Goal: Task Accomplishment & Management: Manage account settings

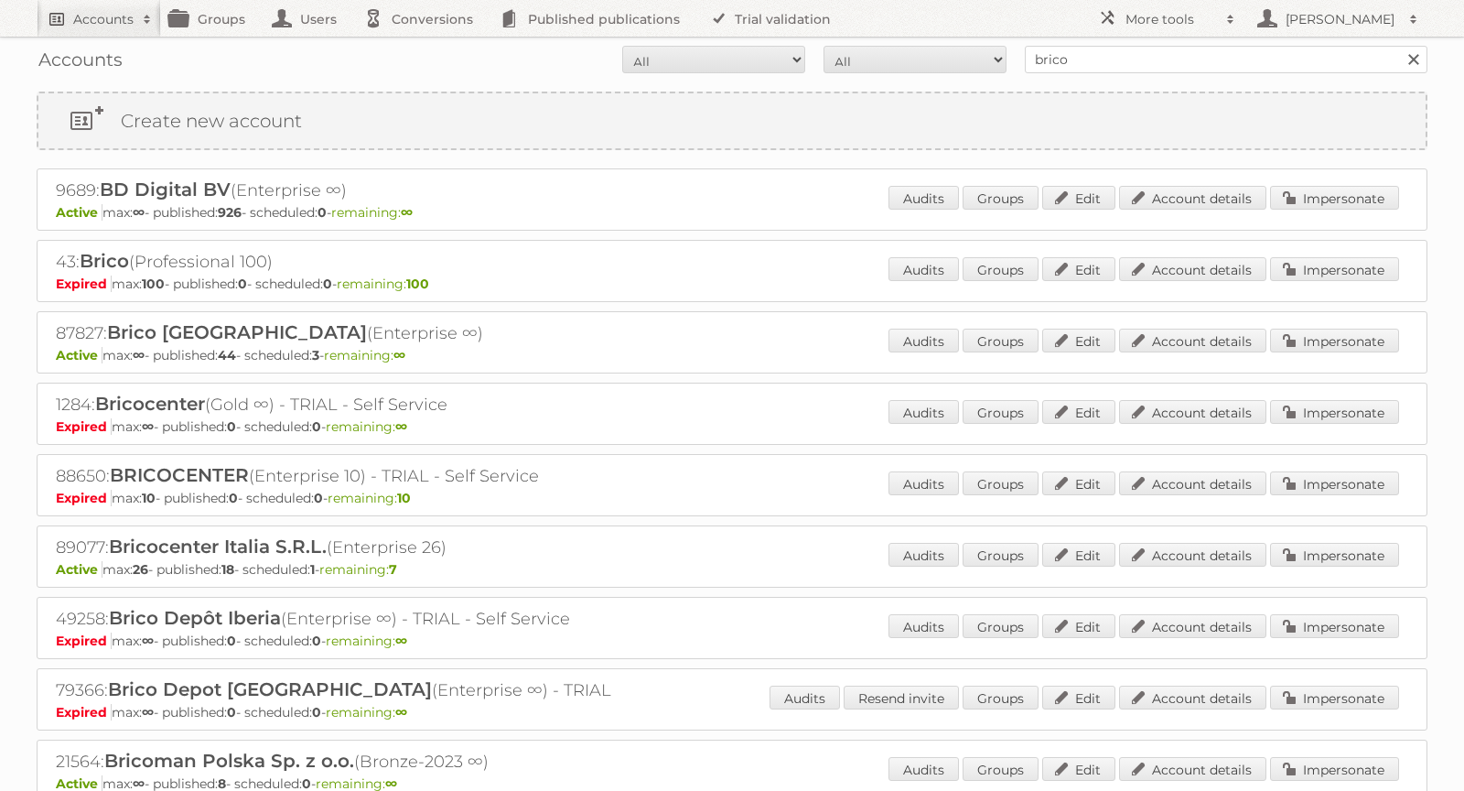
click at [113, 22] on h2 "Accounts" at bounding box center [103, 19] width 60 height 18
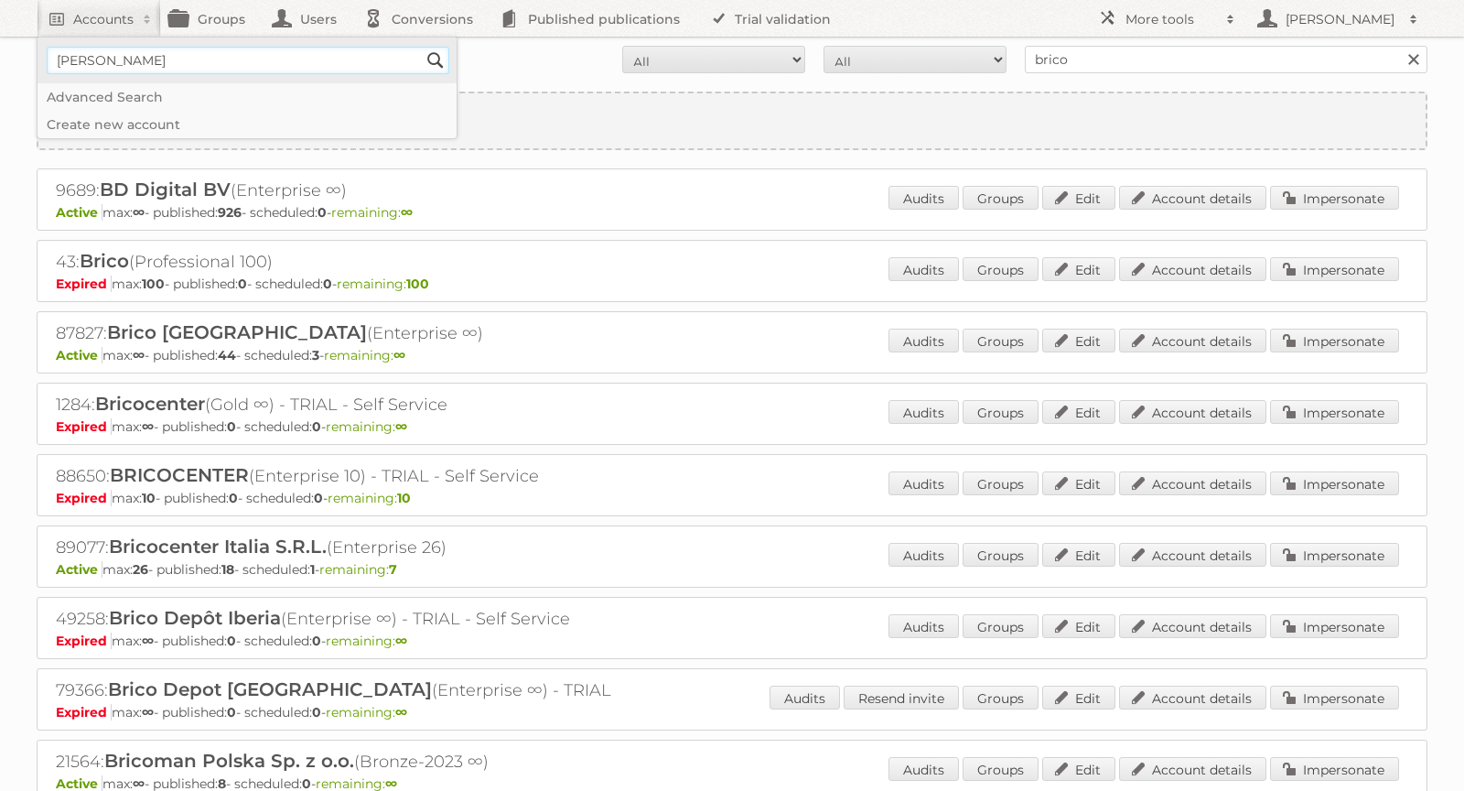
type input"] "[PERSON_NAME][EMAIL_ADDRESS][DOMAIN_NAME]"
click at [435, 64] on input "Search" at bounding box center [435, 60] width 27 height 27
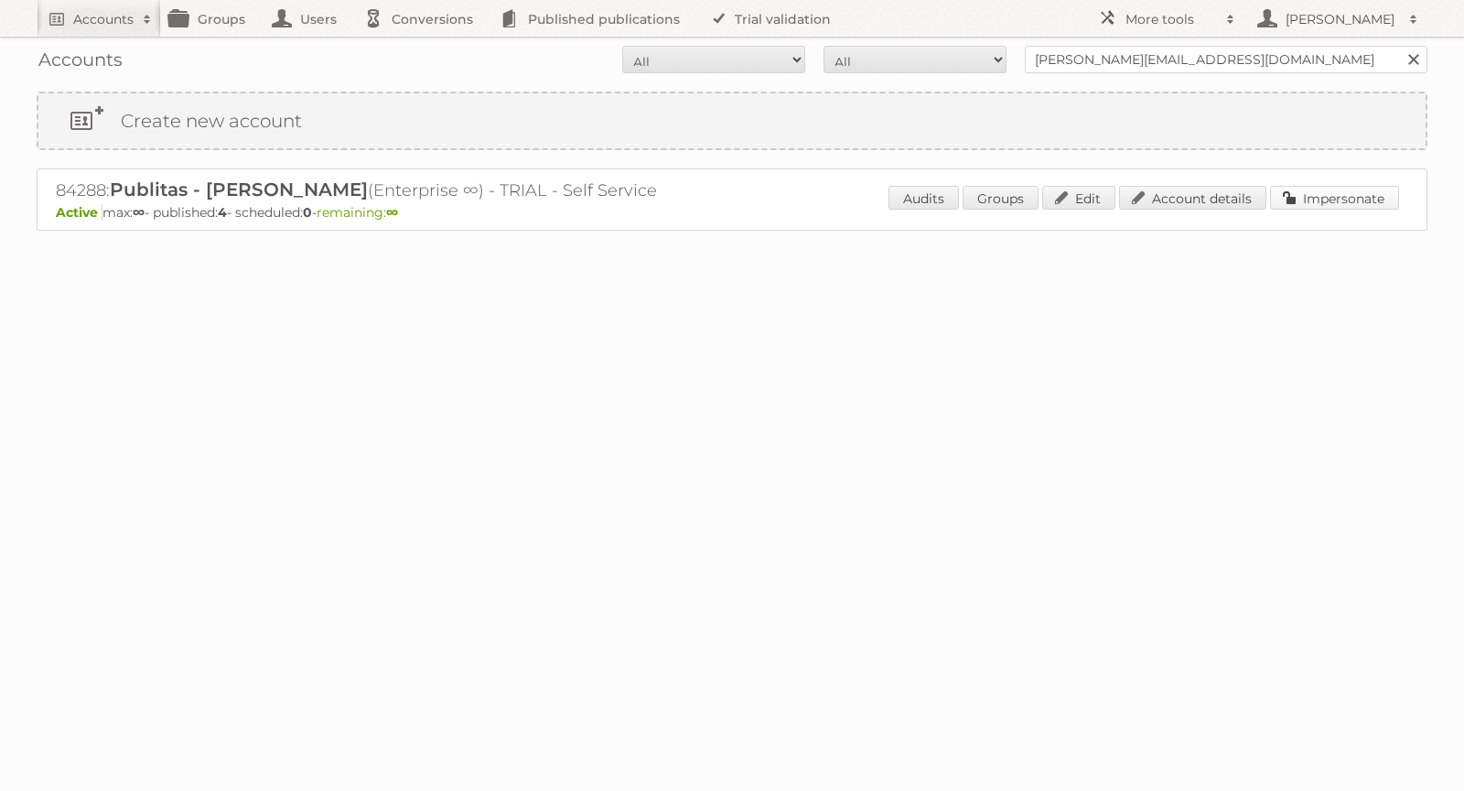
click at [1357, 189] on link "Impersonate" at bounding box center [1334, 198] width 129 height 24
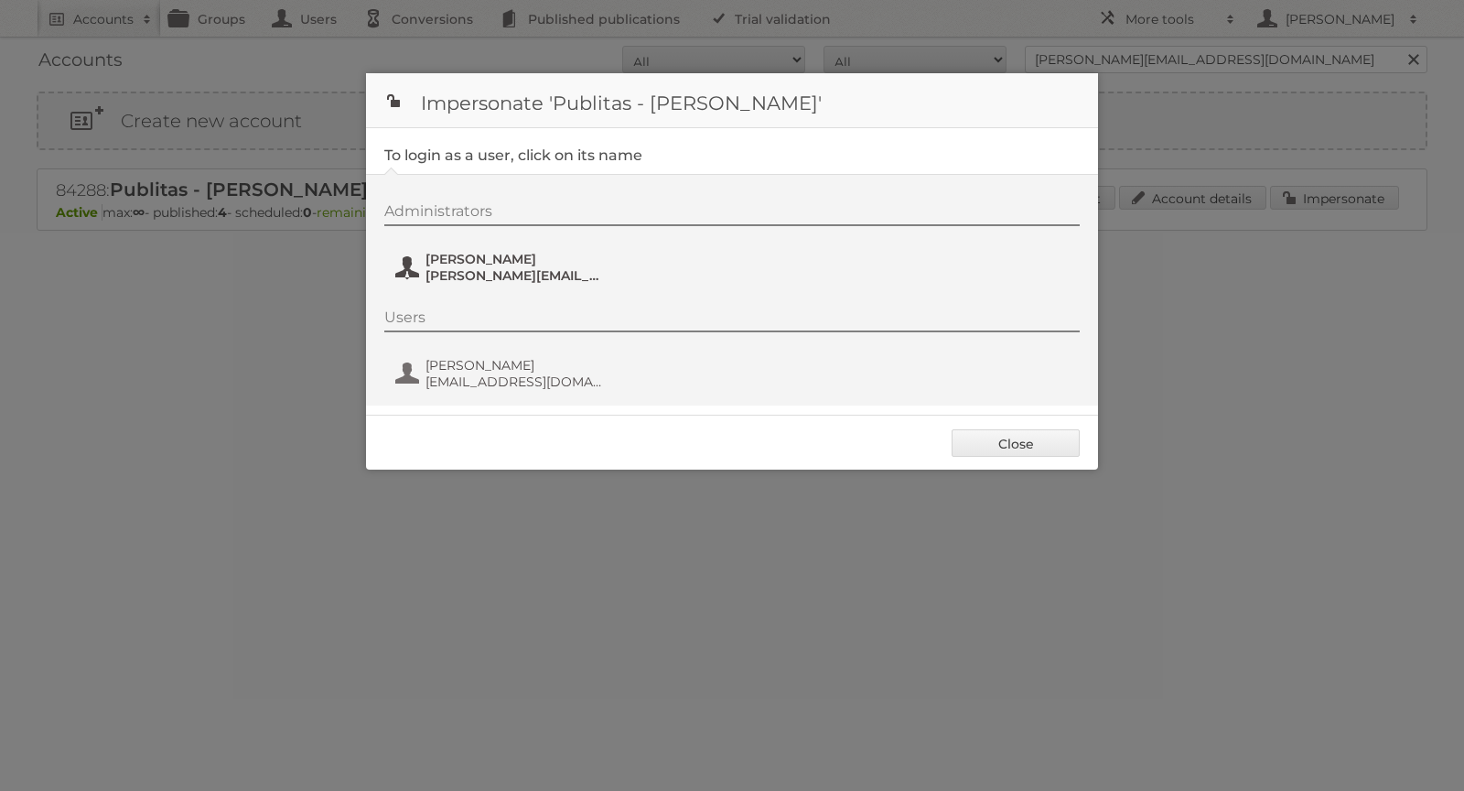
click at [497, 276] on span "[PERSON_NAME][EMAIL_ADDRESS][DOMAIN_NAME]" at bounding box center [515, 275] width 178 height 16
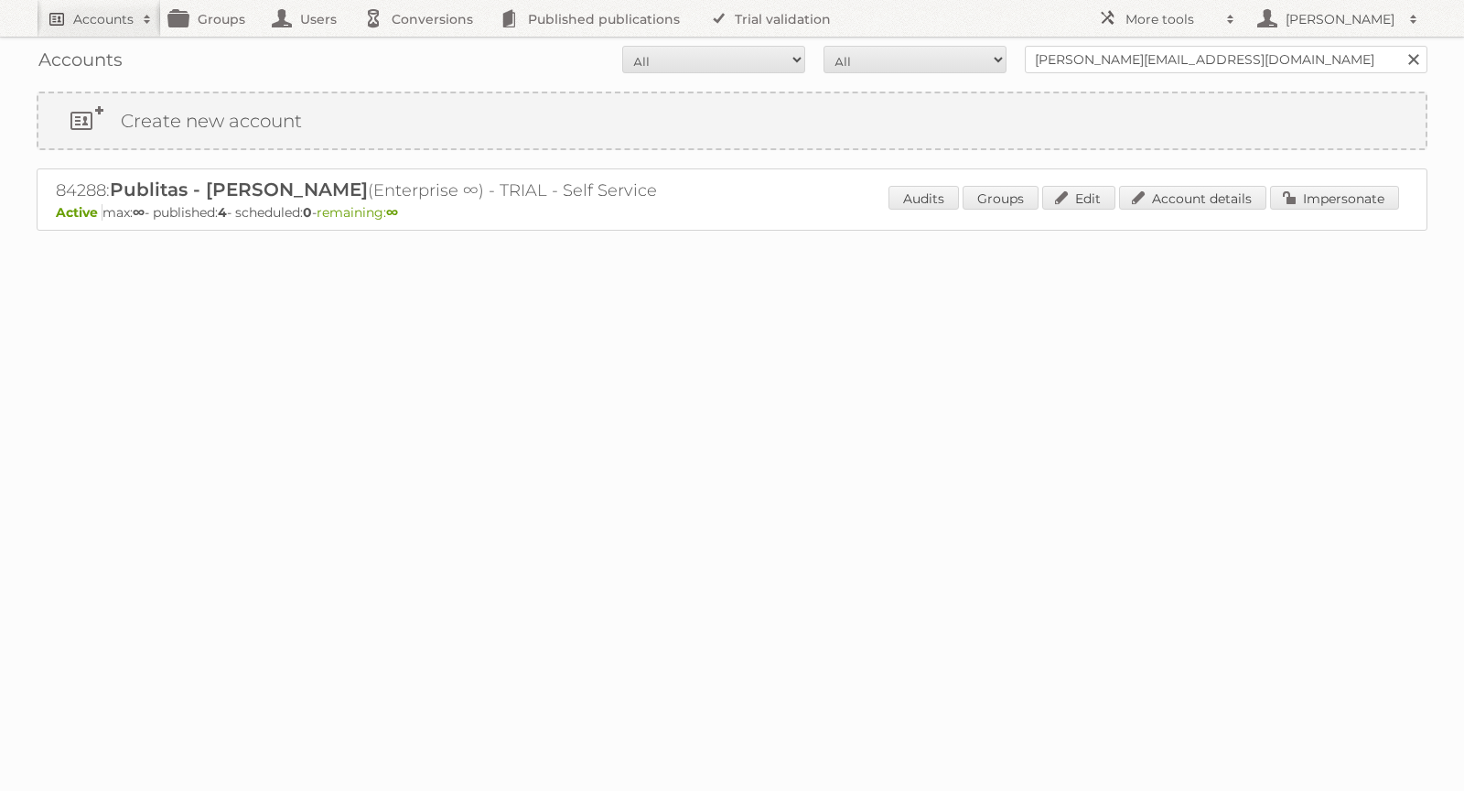
click at [99, 6] on link "Accounts" at bounding box center [99, 18] width 124 height 37
paste input"] "[EMAIL_ADDRESS][PERSON_NAME][DOMAIN_NAME]"
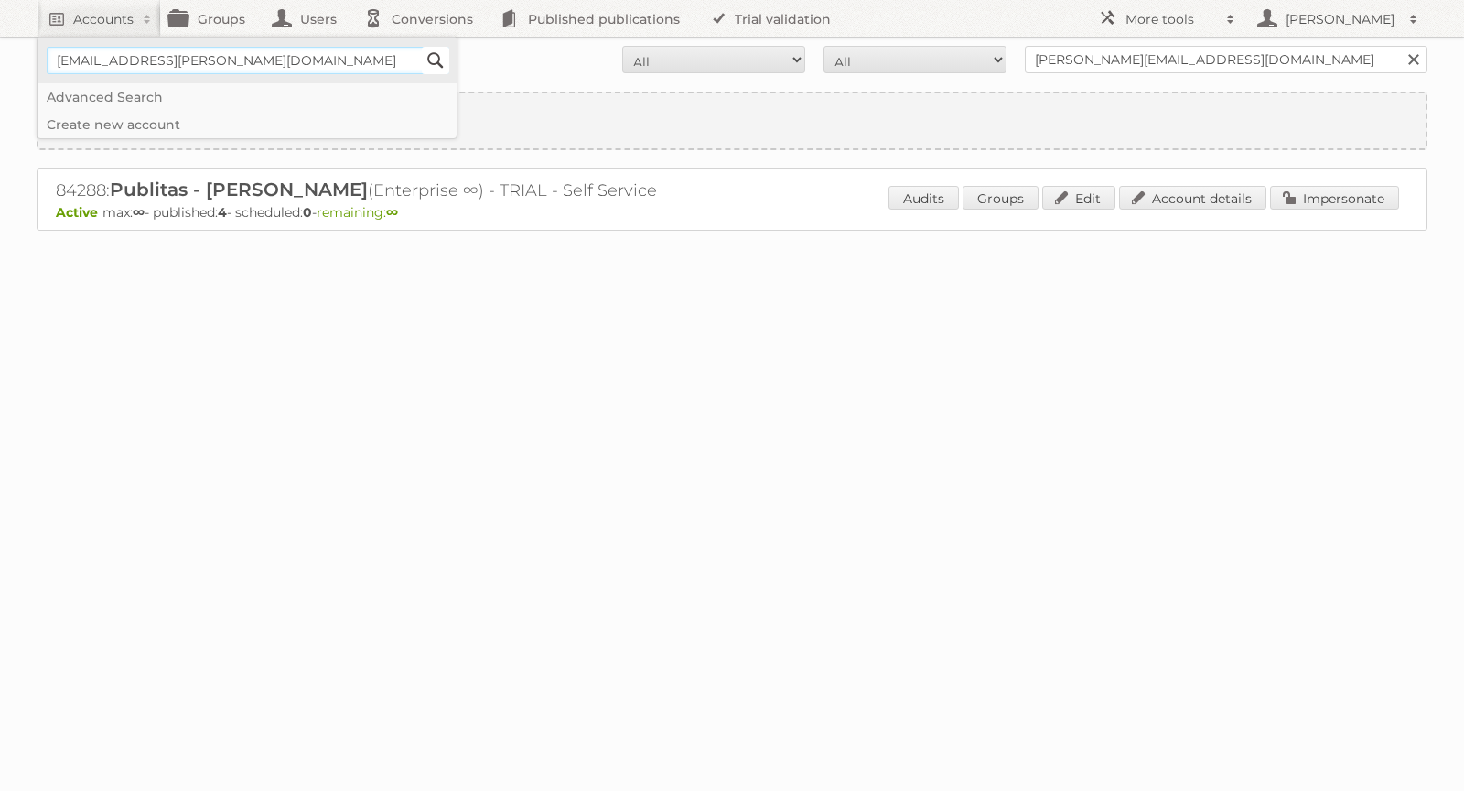
type input"] "[EMAIL_ADDRESS][PERSON_NAME][DOMAIN_NAME]"
click at [445, 57] on input "Search" at bounding box center [435, 60] width 27 height 27
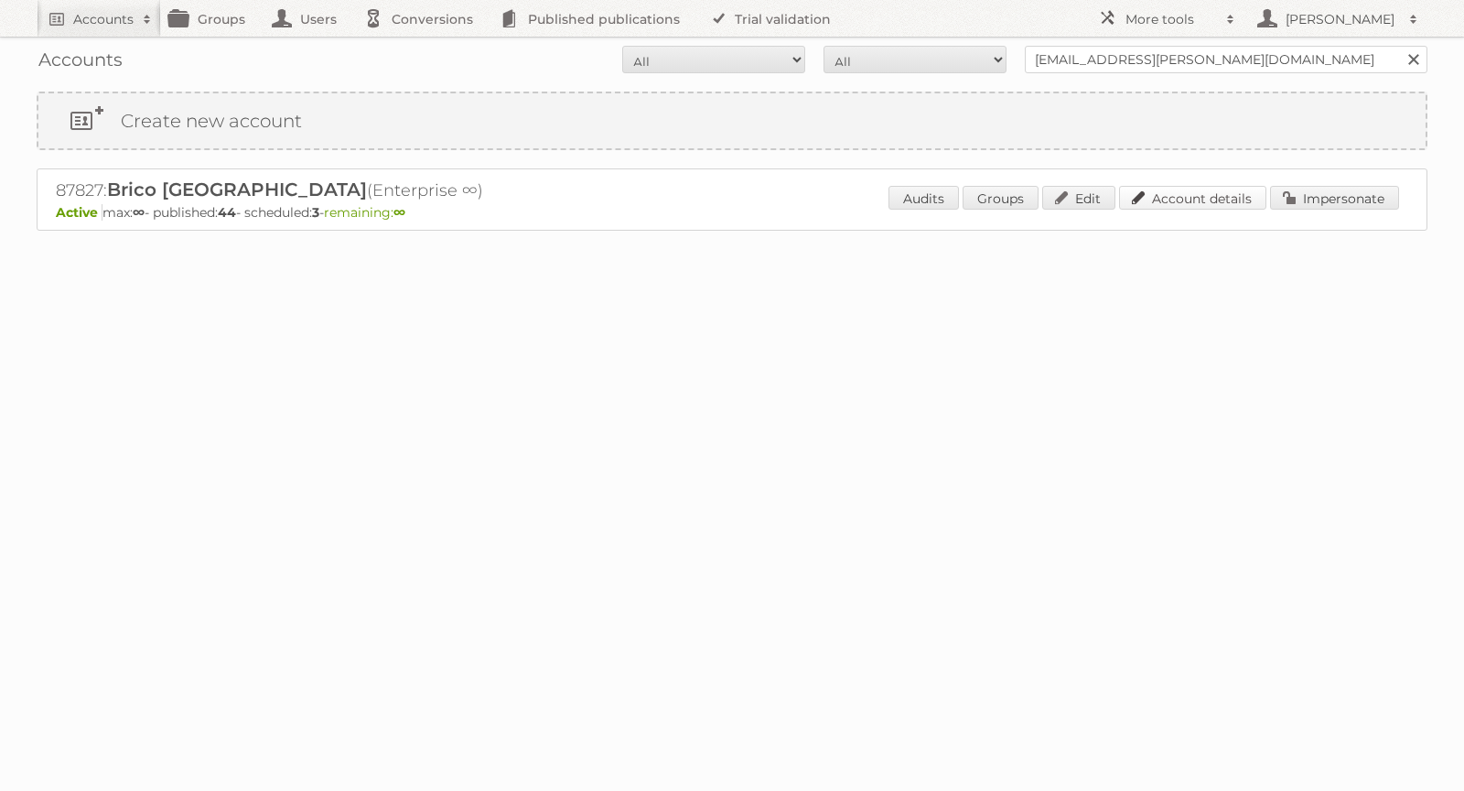
click at [1206, 200] on link "Account details" at bounding box center [1192, 198] width 147 height 24
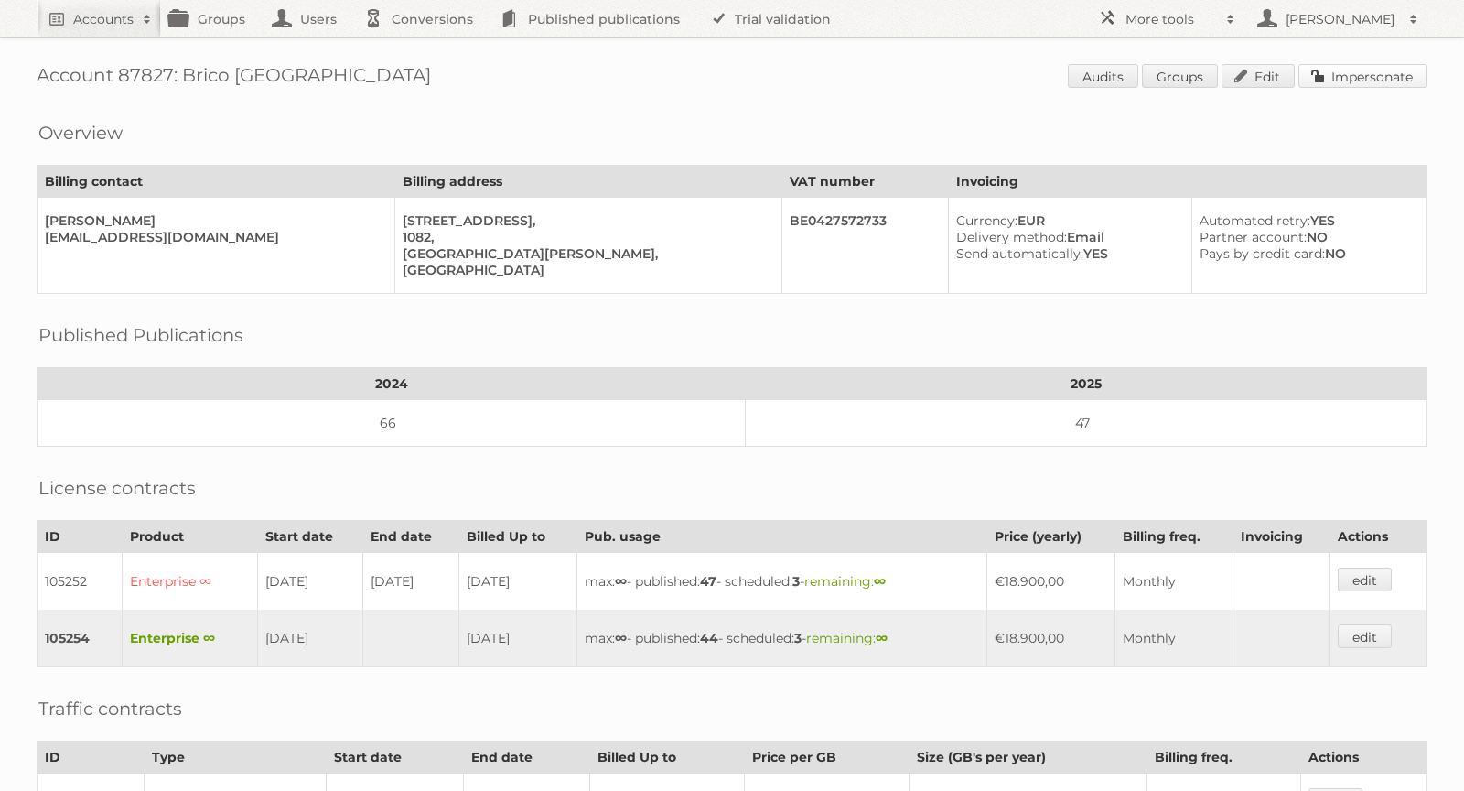
click at [1348, 72] on link "Impersonate" at bounding box center [1363, 76] width 129 height 24
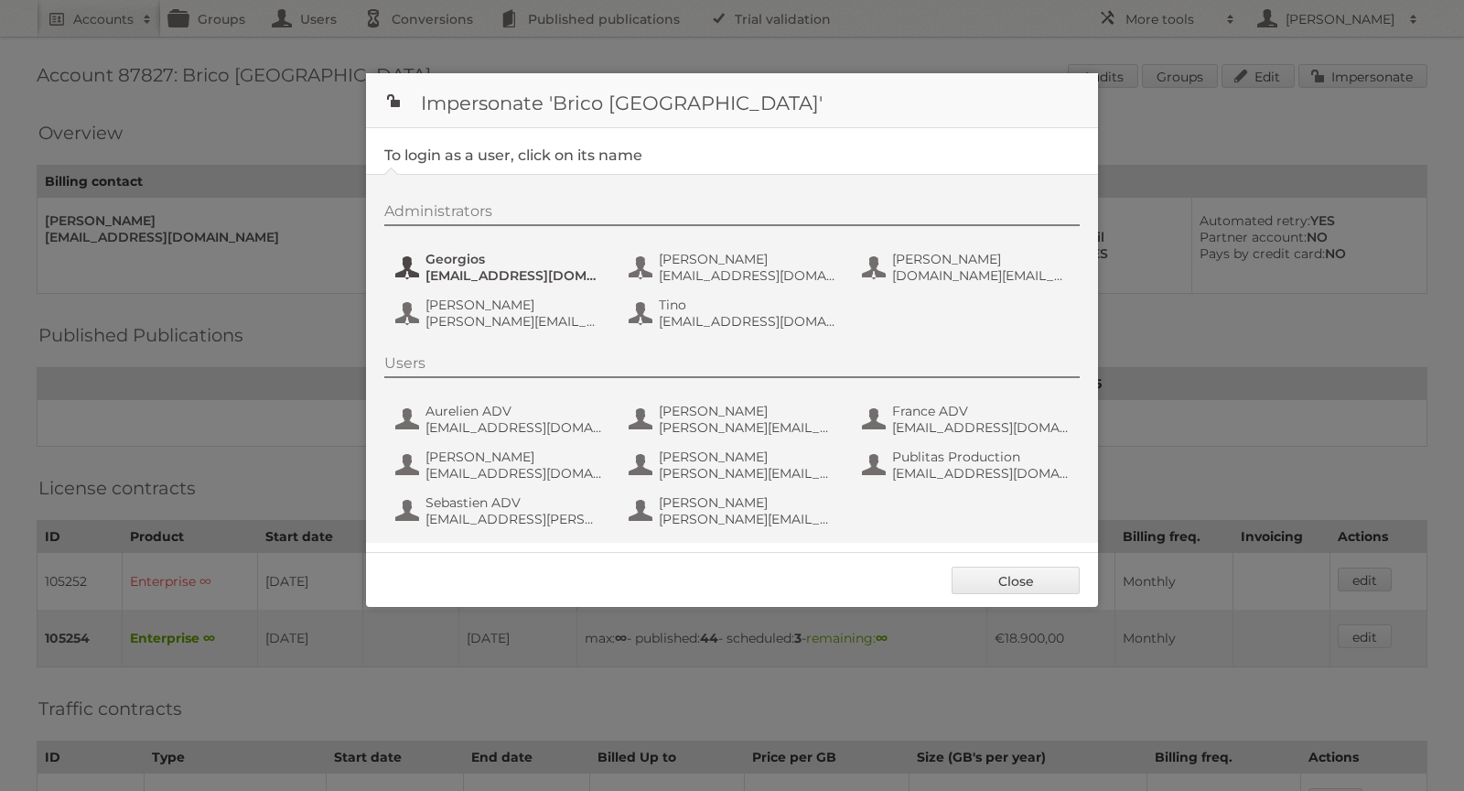
click at [440, 271] on span "georgios@relevantonline.eu" at bounding box center [515, 275] width 178 height 16
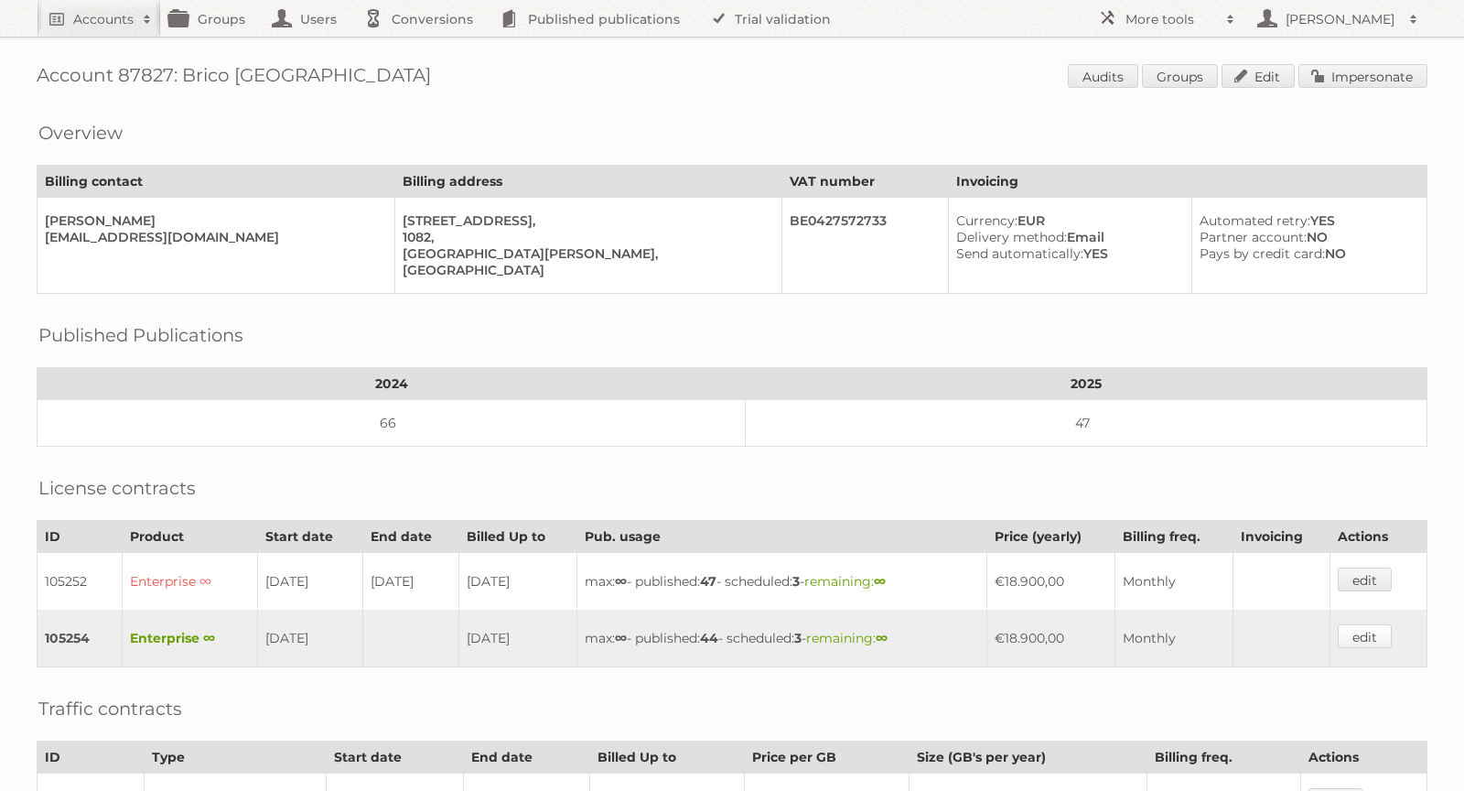
click at [1392, 624] on link "edit" at bounding box center [1365, 636] width 54 height 24
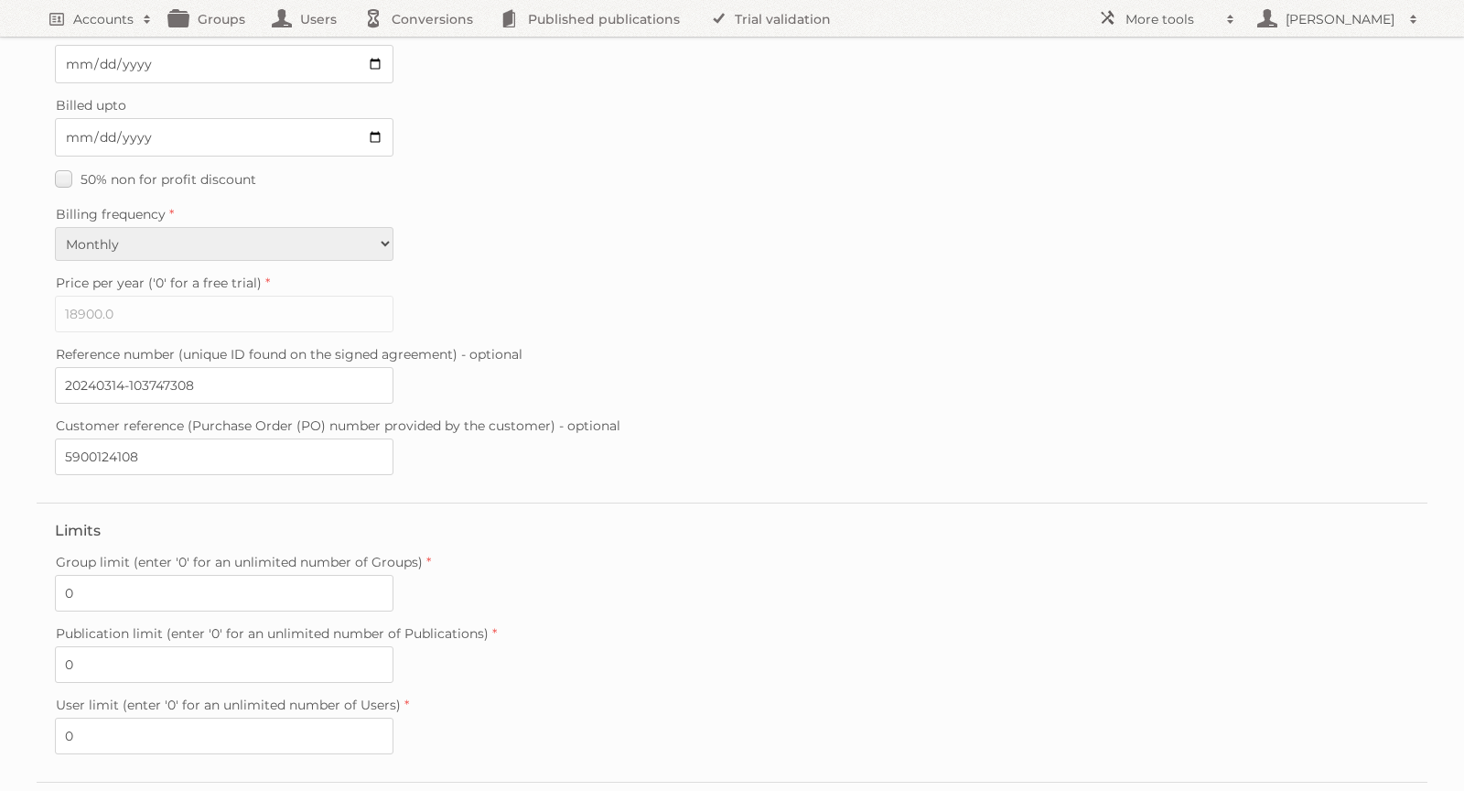
scroll to position [364, 0]
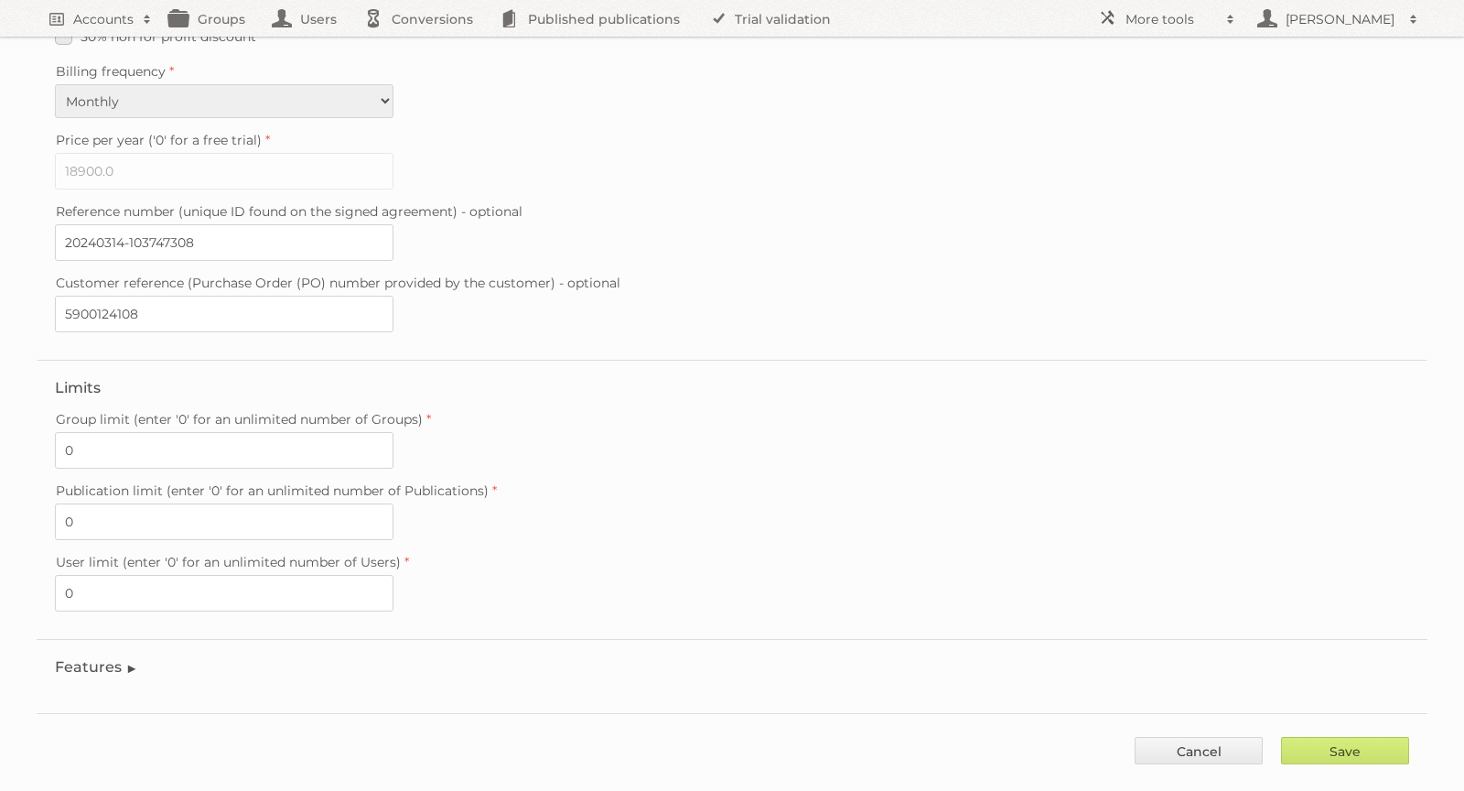
click at [127, 658] on legend "Features" at bounding box center [96, 666] width 83 height 17
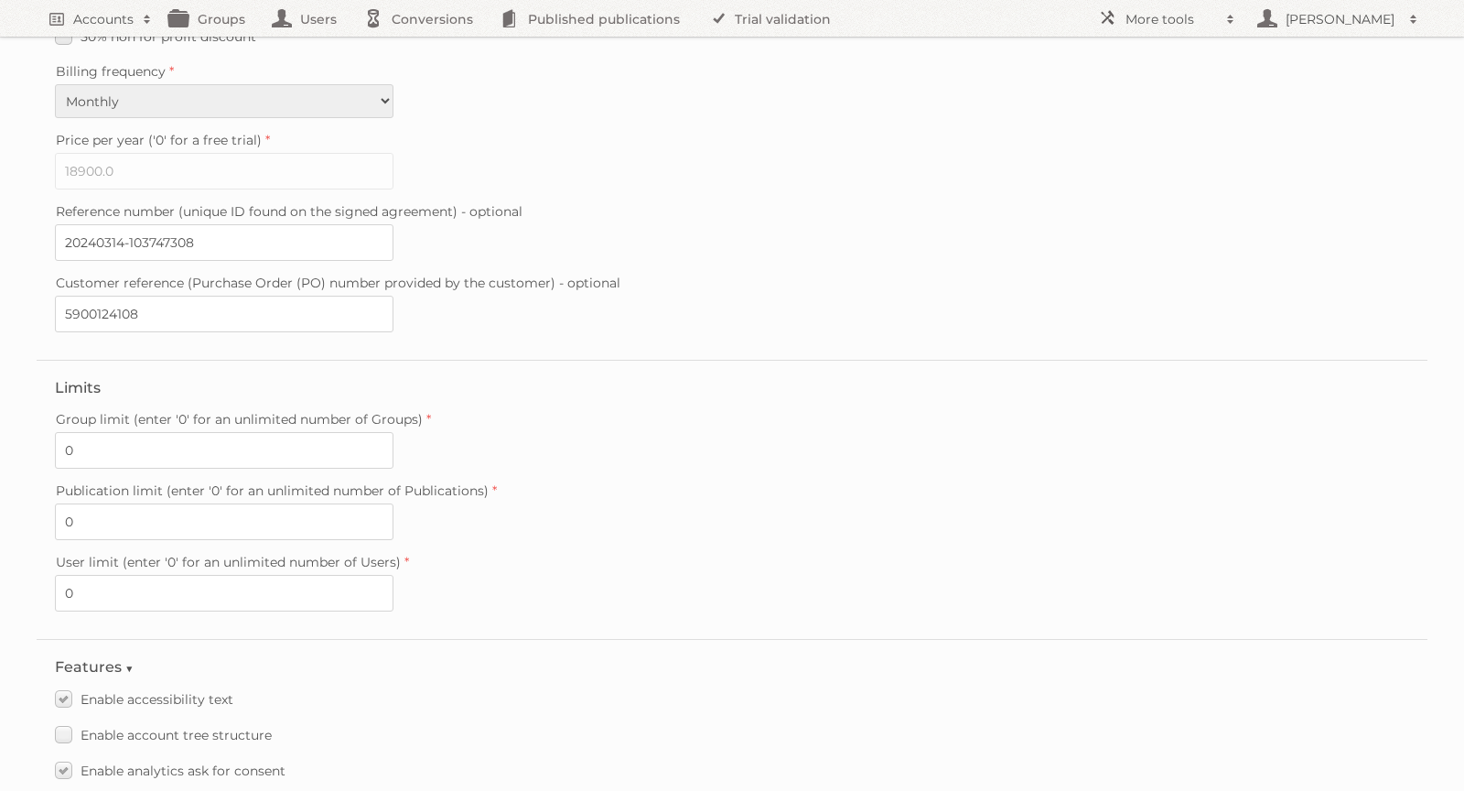
scroll to position [1886, 0]
